Goal: Task Accomplishment & Management: Use online tool/utility

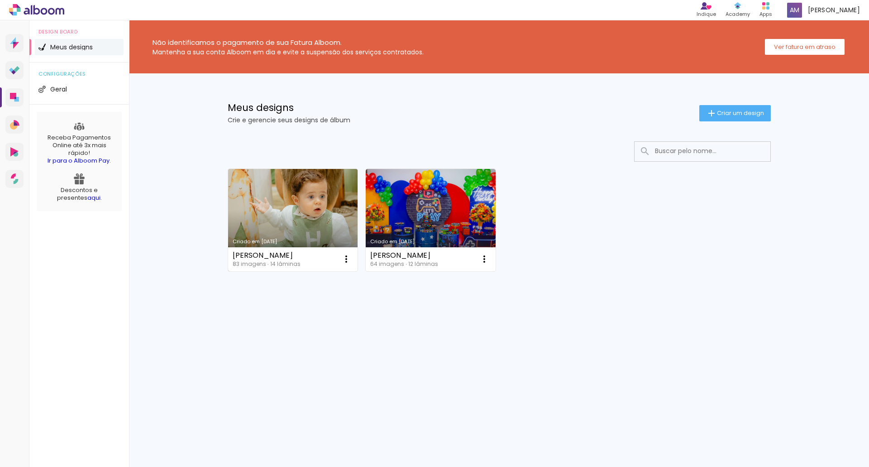
click at [309, 203] on link "Criado em [DATE]" at bounding box center [293, 220] width 130 height 102
